Goal: Transaction & Acquisition: Purchase product/service

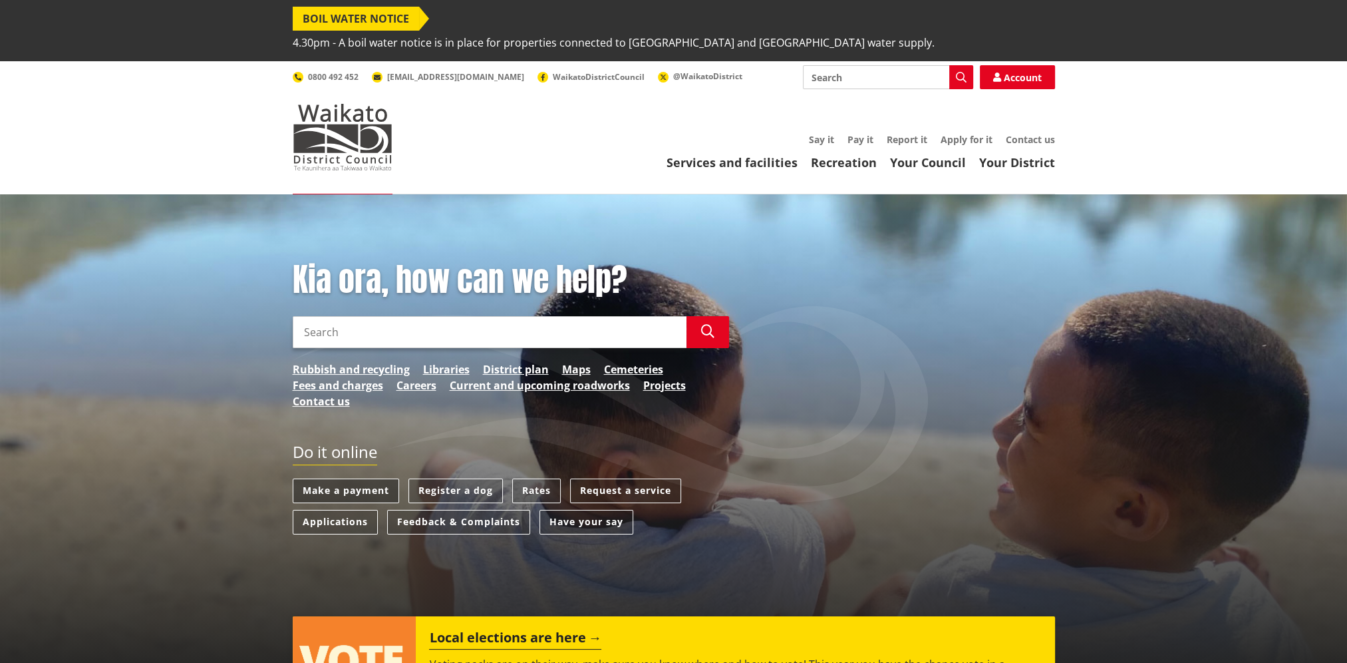
click at [363, 375] on link "Make a payment" at bounding box center [346, 490] width 106 height 25
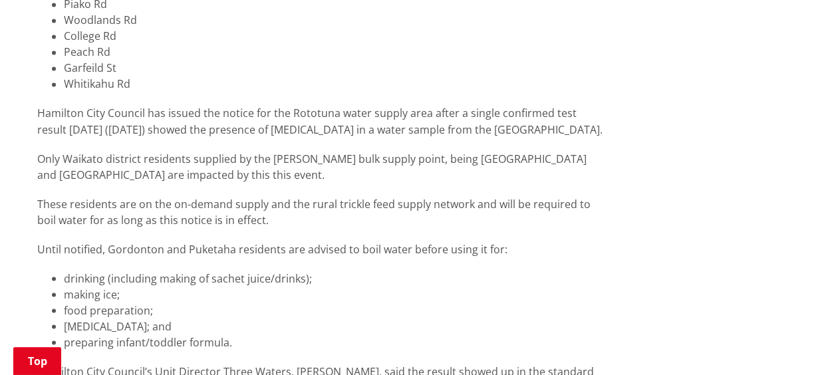
scroll to position [1131, 0]
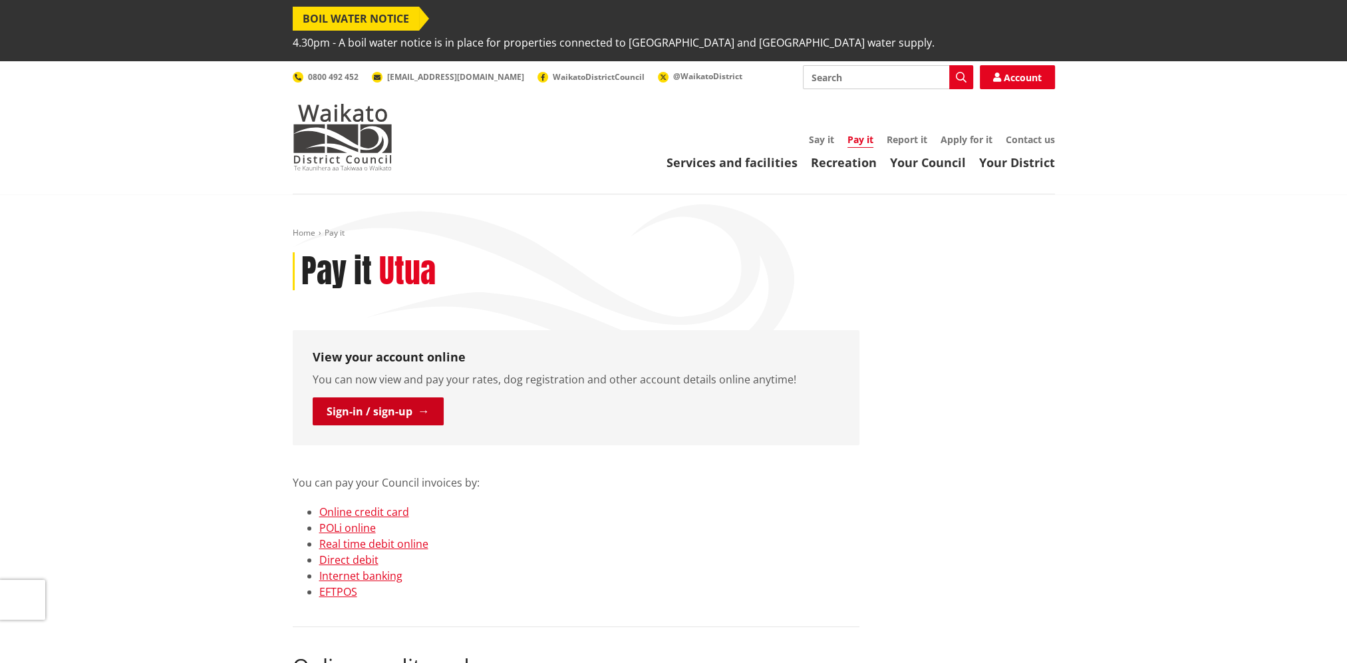
click at [375, 397] on link "Sign-in / sign-up" at bounding box center [378, 411] width 131 height 28
